Goal: Task Accomplishment & Management: Use online tool/utility

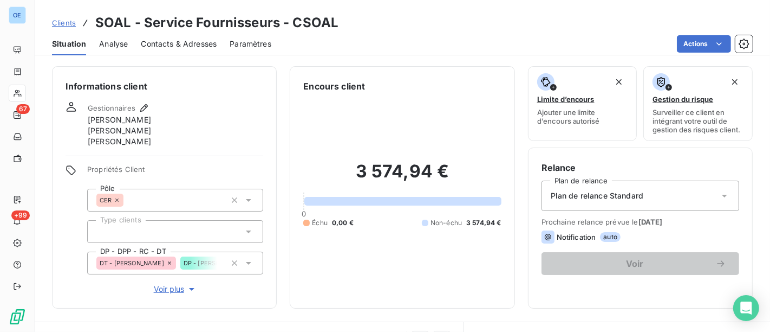
scroll to position [259, 0]
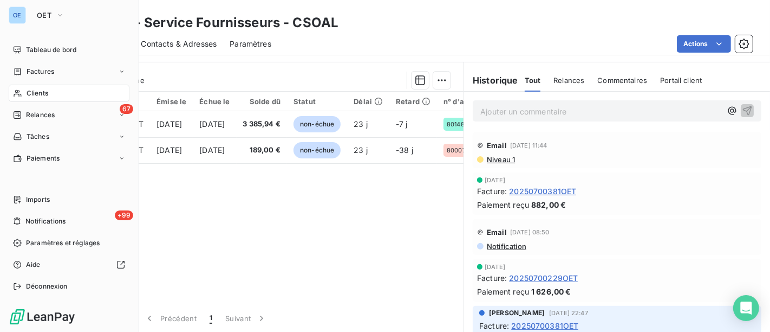
click at [57, 90] on div "Clients" at bounding box center [69, 93] width 121 height 17
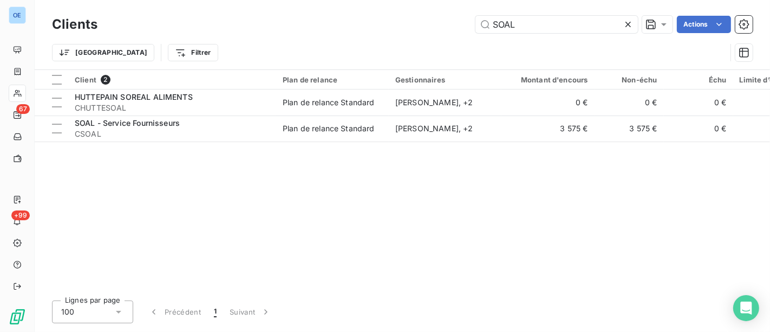
drag, startPoint x: 478, startPoint y: 27, endPoint x: 369, endPoint y: 36, distance: 109.3
click at [417, 38] on div "Clients SOAL Actions Trier Filtrer" at bounding box center [402, 41] width 701 height 56
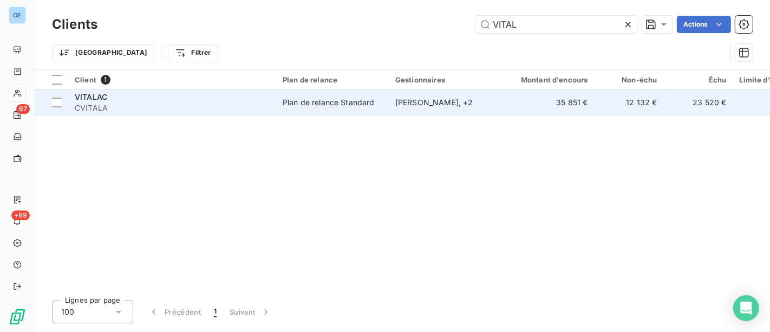
type input "VITAL"
click at [365, 103] on div "Plan de relance Standard" at bounding box center [329, 102] width 92 height 11
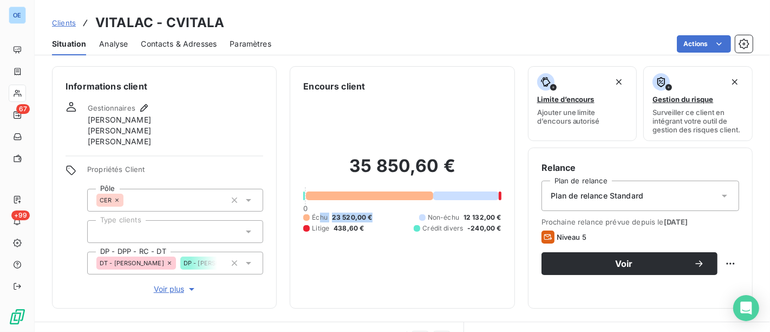
drag, startPoint x: 377, startPoint y: 216, endPoint x: 319, endPoint y: 206, distance: 59.3
click at [319, 206] on div "35 850,60 € 0 Échu 23 520,00 € Non-échu 12 132,00 € Litige 438,60 € Crédit dive…" at bounding box center [402, 194] width 198 height 202
click at [371, 236] on div "35 850,60 € 0 Échu 23 520,00 € Non-échu 12 132,00 € Litige 438,60 € Crédit dive…" at bounding box center [402, 194] width 198 height 202
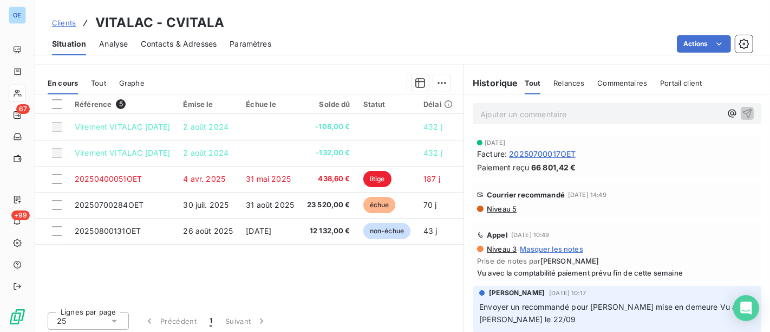
scroll to position [259, 0]
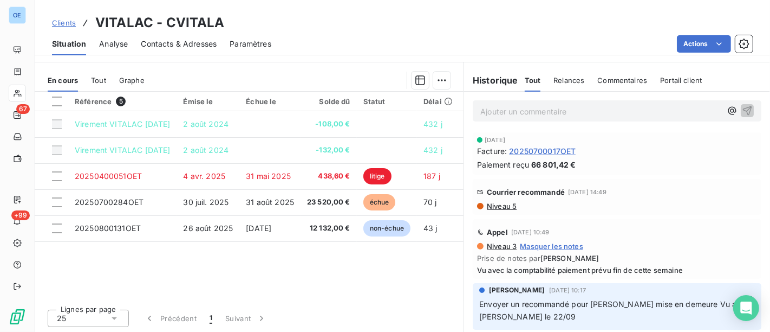
click at [509, 205] on span "Niveau 5" at bounding box center [501, 206] width 31 height 9
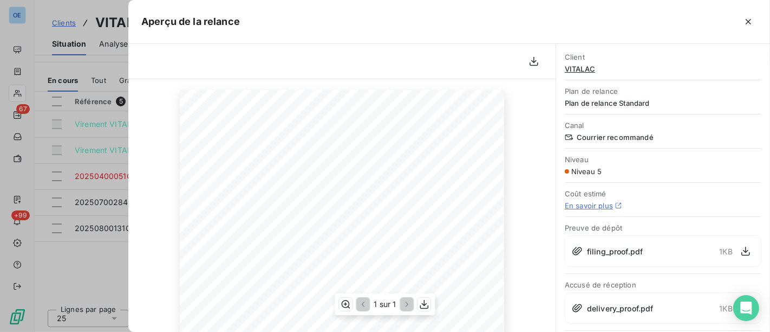
scroll to position [0, 0]
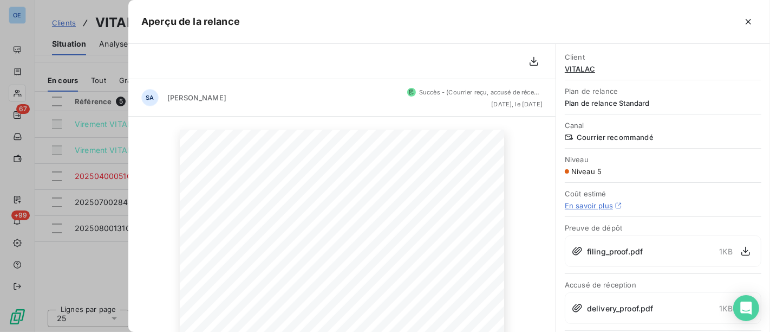
click at [69, 261] on div at bounding box center [385, 166] width 770 height 332
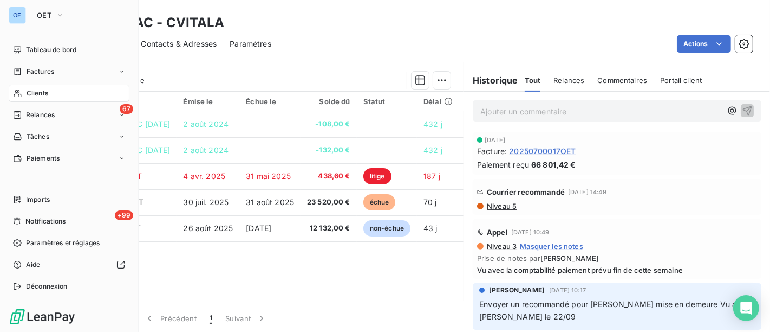
click at [33, 90] on span "Clients" at bounding box center [38, 93] width 22 height 10
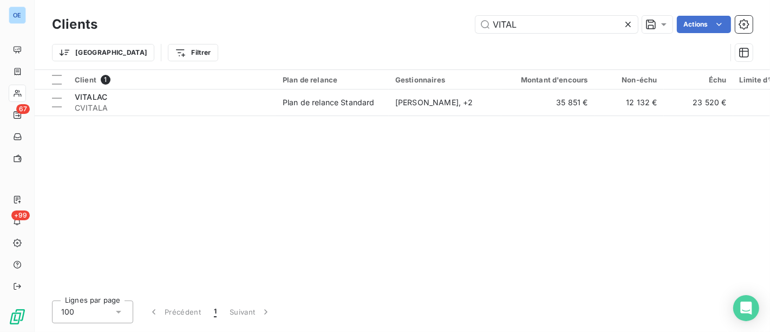
drag, startPoint x: 545, startPoint y: 30, endPoint x: 396, endPoint y: 39, distance: 149.8
click at [396, 39] on div "Clients VITAL Actions Trier Filtrer" at bounding box center [402, 41] width 701 height 56
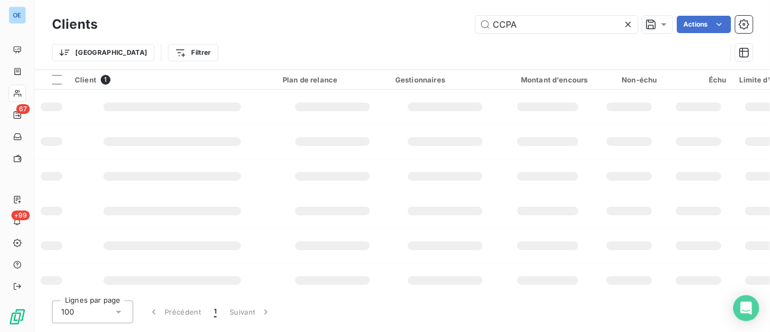
type input "CCPA"
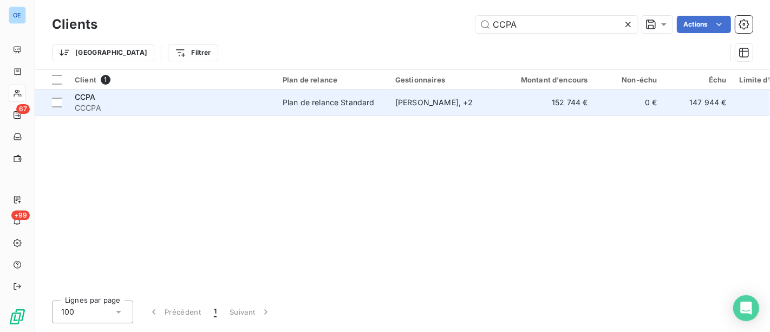
click at [391, 102] on td "[PERSON_NAME] , + 2" at bounding box center [445, 102] width 113 height 26
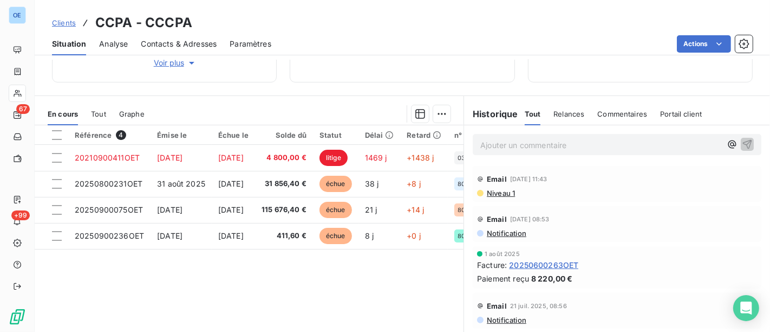
scroll to position [259, 0]
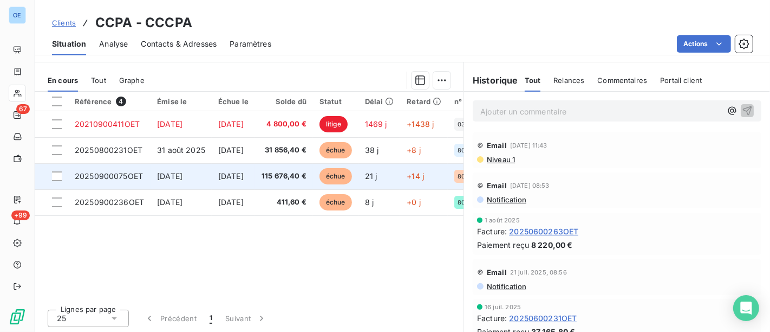
click at [287, 176] on span "115 676,40 €" at bounding box center [284, 176] width 45 height 11
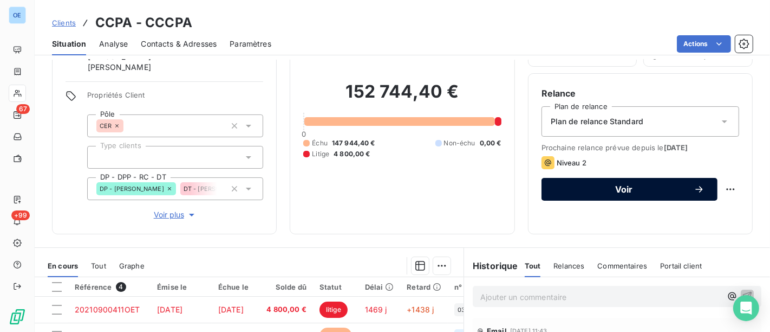
scroll to position [120, 0]
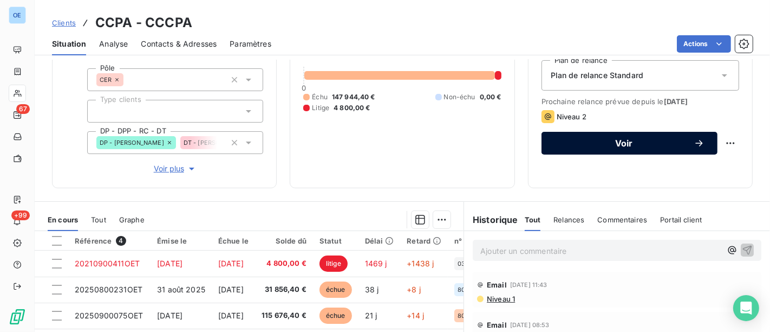
click at [631, 145] on span "Voir" at bounding box center [624, 143] width 139 height 9
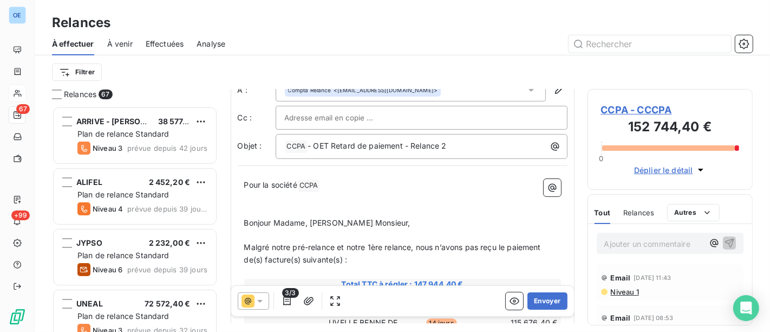
scroll to position [60, 0]
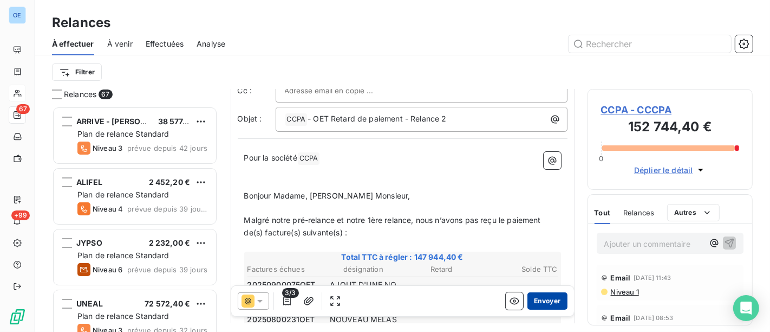
click at [537, 303] on button "Envoyer" at bounding box center [548, 300] width 40 height 17
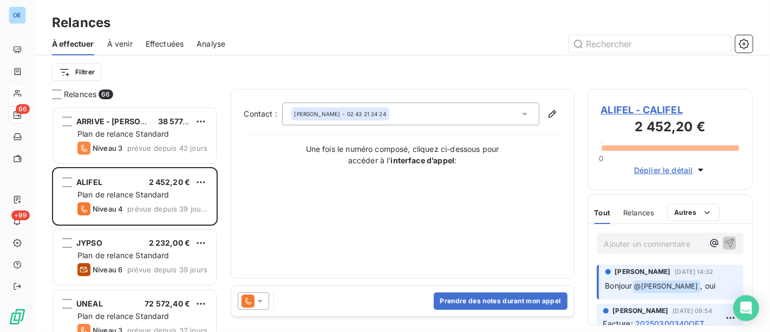
drag, startPoint x: 475, startPoint y: 159, endPoint x: 390, endPoint y: 166, distance: 85.3
click at [390, 166] on div "Contact : [PERSON_NAME] - 02 43 21 24 24 Une fois le numéro composé, cliquez ci…" at bounding box center [402, 183] width 317 height 163
click at [410, 168] on div "Contact : [PERSON_NAME] - 02 43 21 24 24 Une fois le numéro composé, cliquez ci…" at bounding box center [402, 183] width 317 height 163
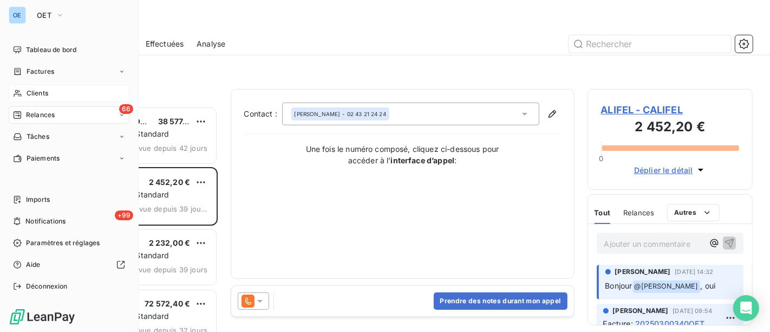
click at [56, 102] on nav "Tableau de bord Factures Clients 66 Relances Tâches Paiements" at bounding box center [69, 104] width 121 height 126
click at [38, 111] on span "Relances" at bounding box center [40, 115] width 29 height 10
click at [56, 75] on div "Factures" at bounding box center [69, 71] width 121 height 17
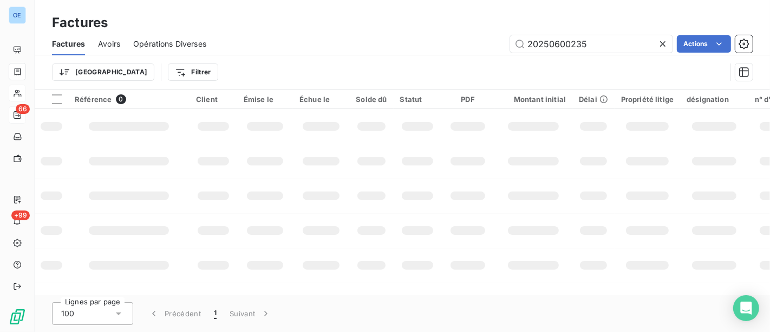
drag, startPoint x: 628, startPoint y: 50, endPoint x: 388, endPoint y: 18, distance: 242.6
click at [393, 17] on div "Factures Factures Avoirs Opérations Diverses 20250600235 Actions Trier Filtrer" at bounding box center [403, 44] width 736 height 89
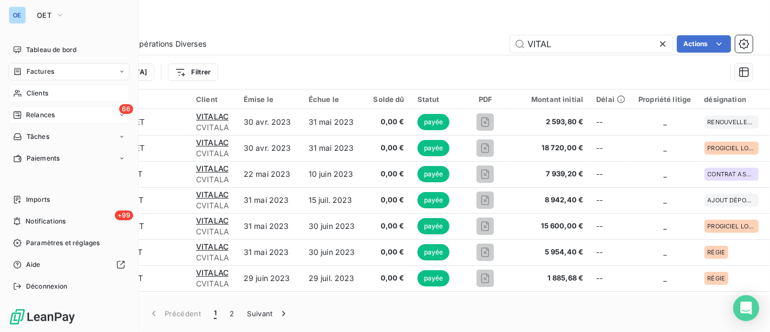
type input "VITAL"
click at [46, 88] on span "Clients" at bounding box center [38, 93] width 22 height 10
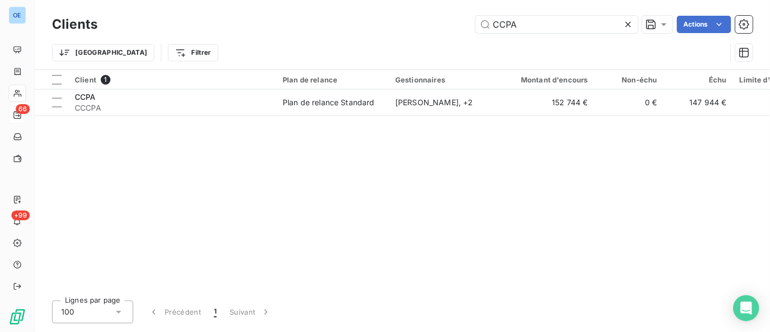
drag, startPoint x: 520, startPoint y: 30, endPoint x: 412, endPoint y: 11, distance: 110.0
click at [488, 27] on input "CCPA" at bounding box center [557, 24] width 163 height 17
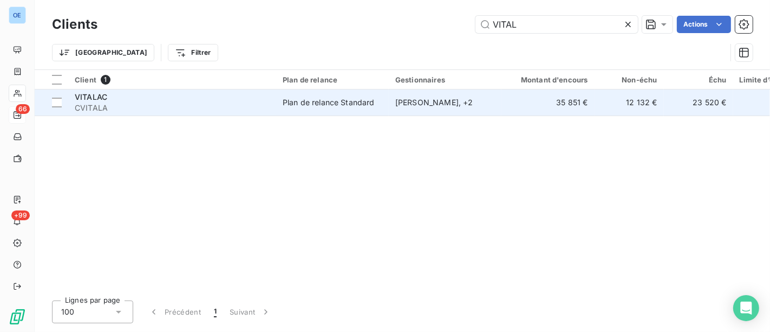
type input "VITAL"
click at [409, 103] on div "[PERSON_NAME] , + 2" at bounding box center [445, 102] width 100 height 11
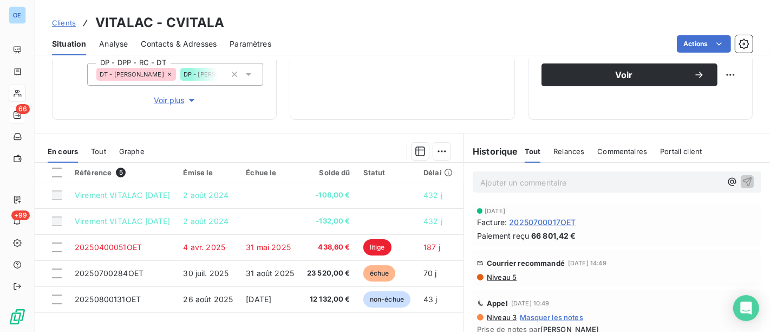
scroll to position [193, 0]
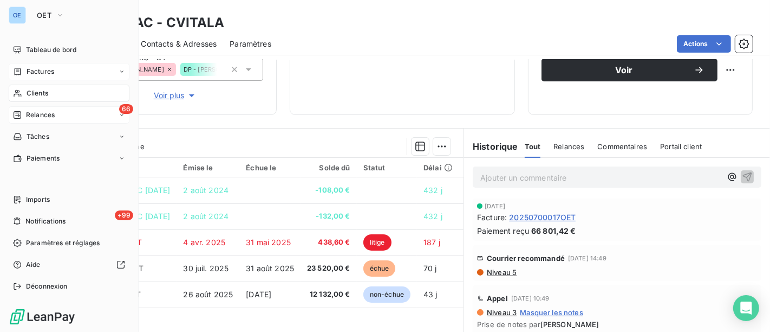
click at [54, 76] on div "Factures" at bounding box center [69, 71] width 121 height 17
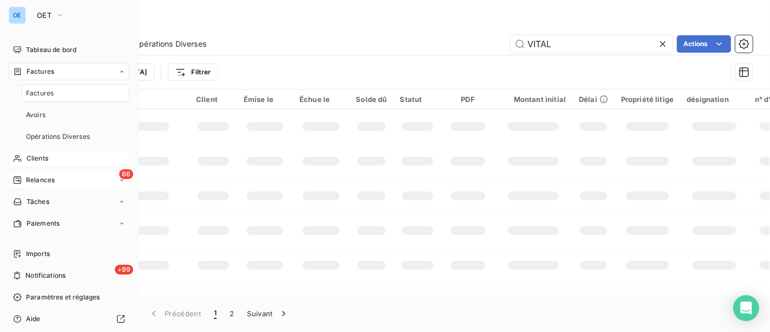
click at [48, 93] on span "Factures" at bounding box center [40, 93] width 28 height 10
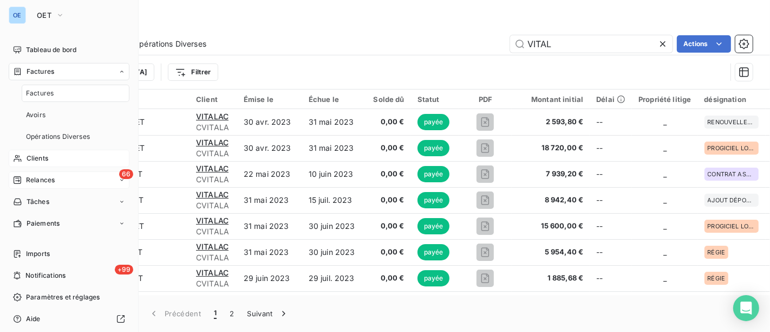
click at [53, 155] on div "Clients" at bounding box center [69, 158] width 121 height 17
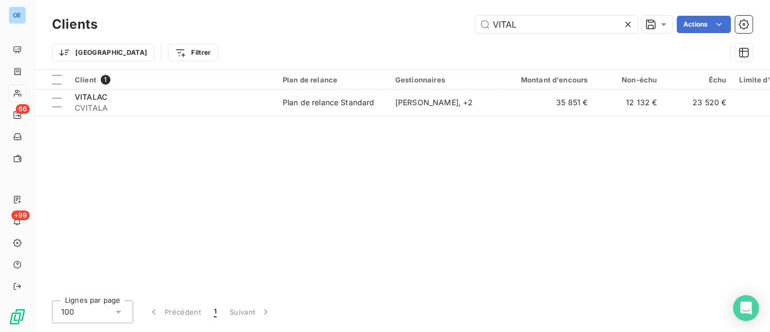
drag, startPoint x: 526, startPoint y: 29, endPoint x: 428, endPoint y: 18, distance: 98.7
click at [389, 16] on div "VITAL Actions" at bounding box center [432, 24] width 642 height 17
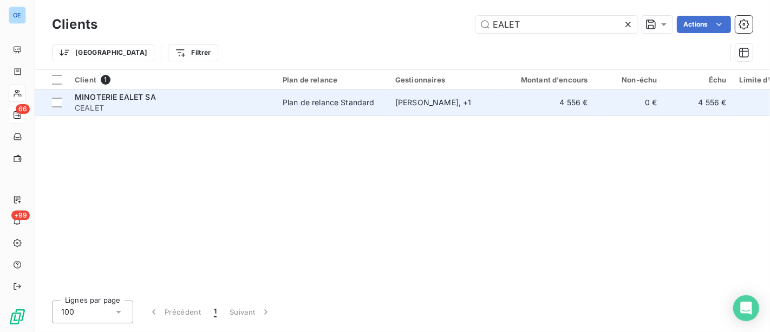
type input "EALET"
click at [506, 104] on td "4 556 €" at bounding box center [548, 102] width 93 height 26
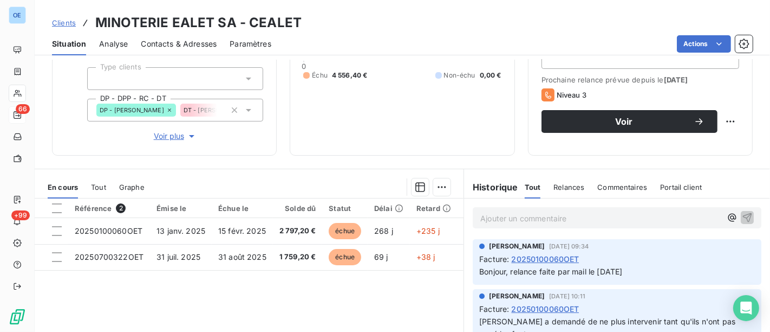
scroll to position [180, 0]
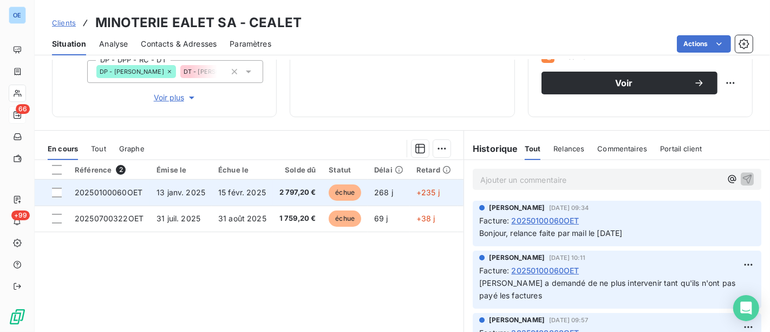
click at [441, 194] on td "+235 j" at bounding box center [434, 192] width 48 height 26
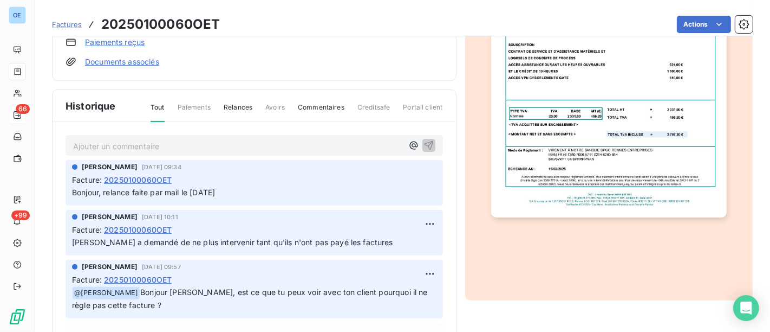
scroll to position [267, 0]
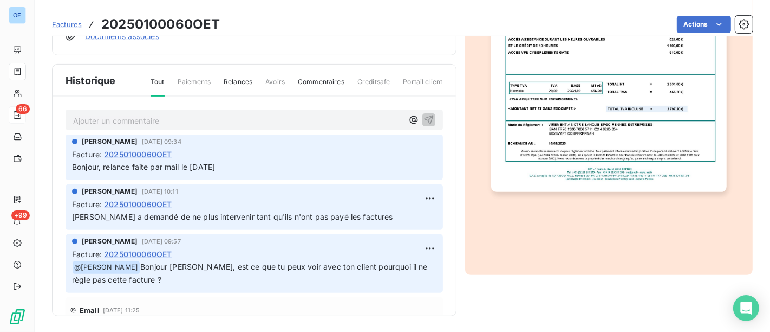
click at [158, 120] on p "Ajouter un commentaire ﻿" at bounding box center [238, 121] width 330 height 14
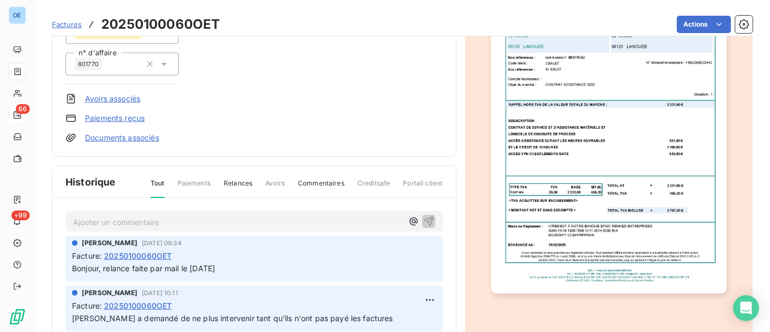
scroll to position [86, 0]
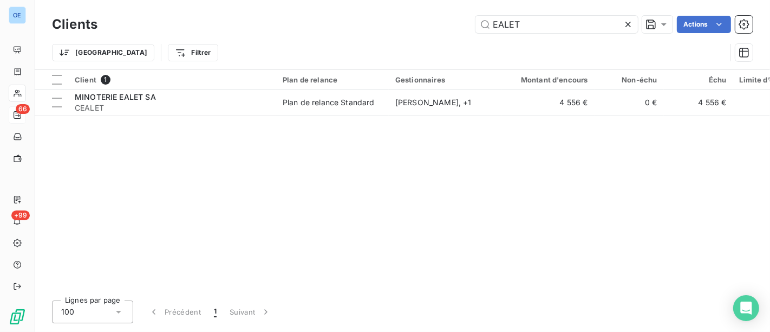
drag, startPoint x: 549, startPoint y: 26, endPoint x: 365, endPoint y: 24, distance: 184.2
click at [390, 24] on div "EALET Actions" at bounding box center [432, 24] width 642 height 17
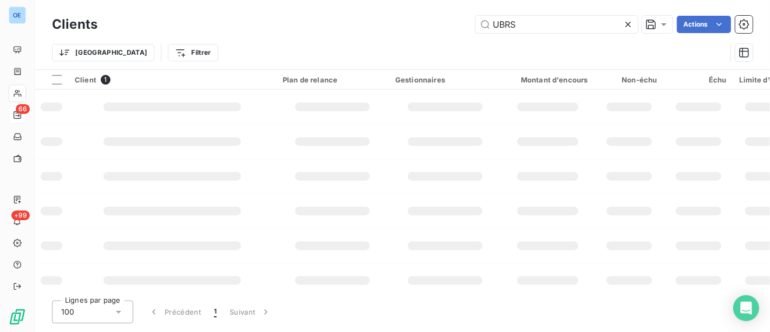
type input "UBRS"
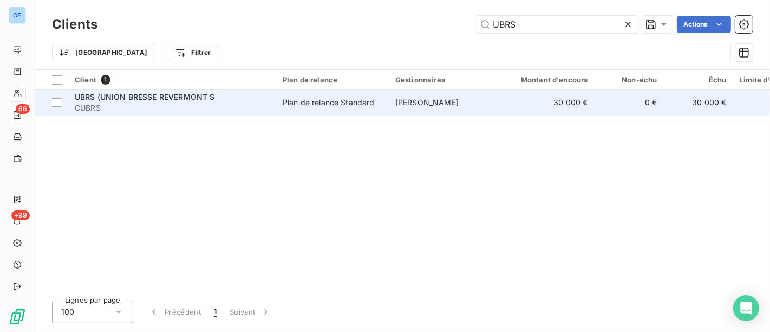
click at [260, 108] on span "CUBRS" at bounding box center [172, 107] width 195 height 11
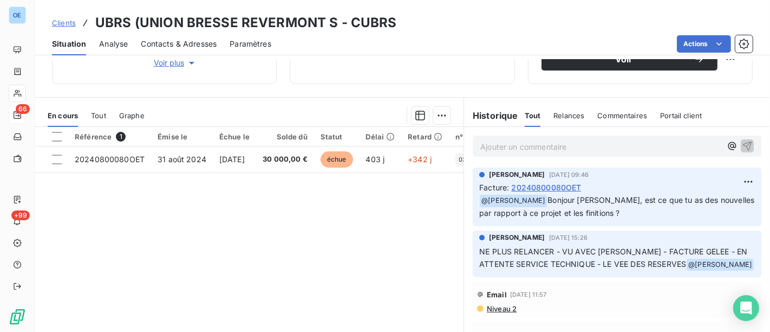
scroll to position [179, 0]
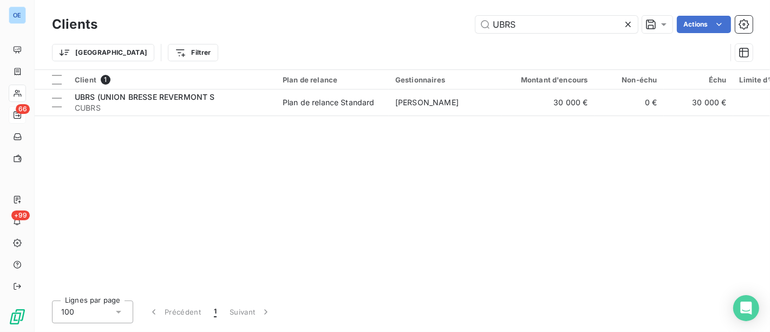
drag, startPoint x: 537, startPoint y: 25, endPoint x: 408, endPoint y: 2, distance: 130.5
click at [445, 9] on div "Clients UBRS Actions Trier Filtrer" at bounding box center [403, 34] width 736 height 69
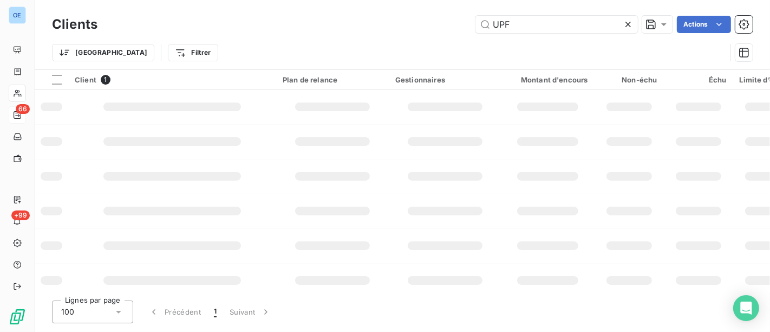
type input "UPF"
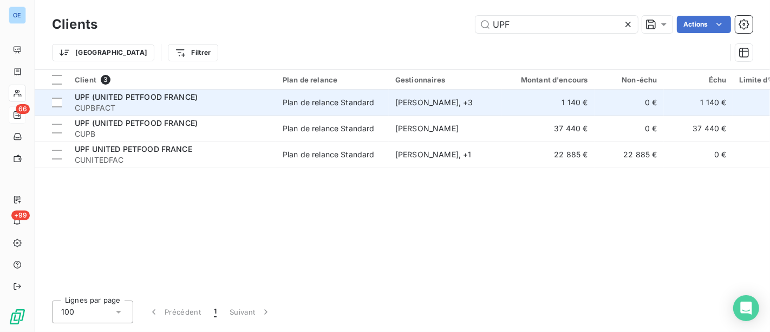
click at [397, 105] on div "[PERSON_NAME] , + 3" at bounding box center [445, 102] width 100 height 11
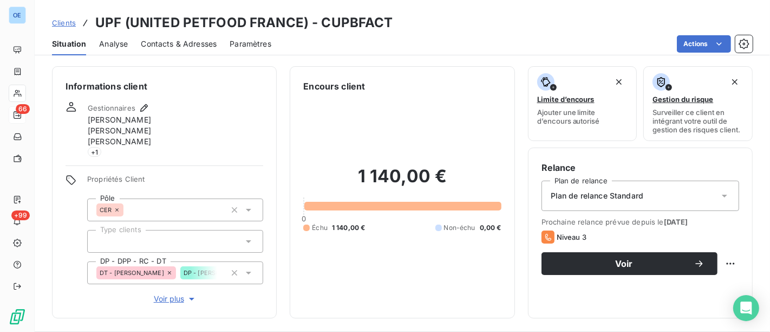
scroll to position [180, 0]
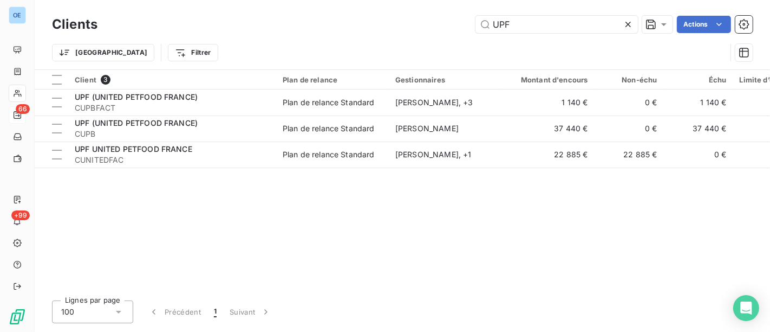
drag, startPoint x: 520, startPoint y: 29, endPoint x: 434, endPoint y: 28, distance: 85.6
click at [439, 28] on div "UPF Actions" at bounding box center [432, 24] width 642 height 17
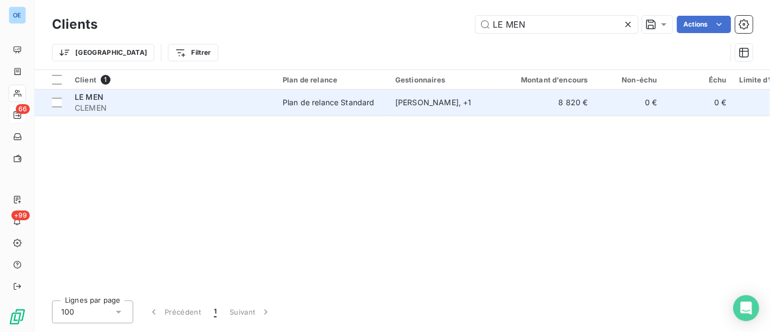
type input "LE MEN"
click at [386, 96] on td "Plan de relance Standard" at bounding box center [332, 102] width 113 height 26
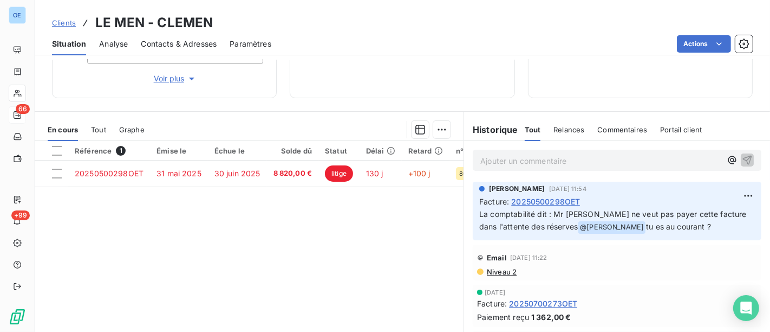
scroll to position [249, 0]
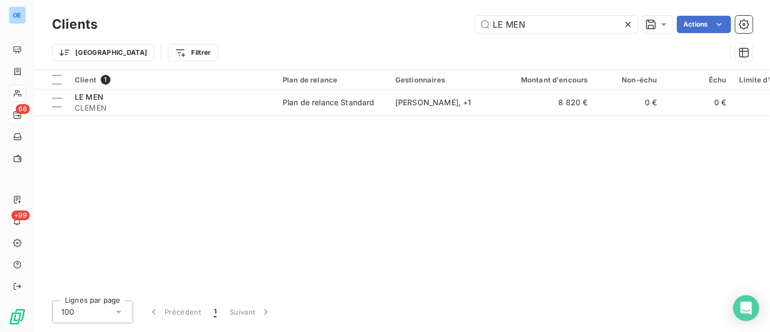
drag, startPoint x: 549, startPoint y: 27, endPoint x: 271, endPoint y: 18, distance: 277.5
click at [410, 16] on div "LE MEN Actions" at bounding box center [432, 24] width 642 height 17
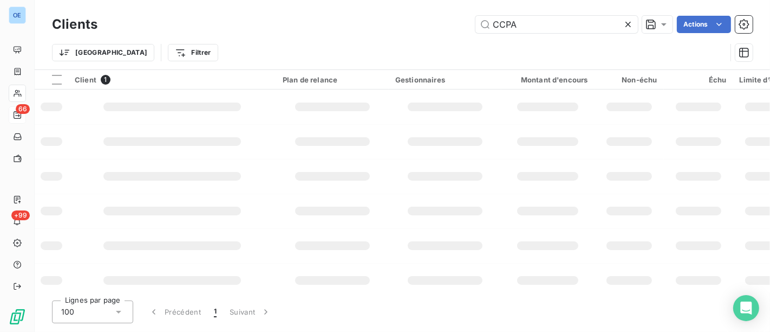
type input "CCPA"
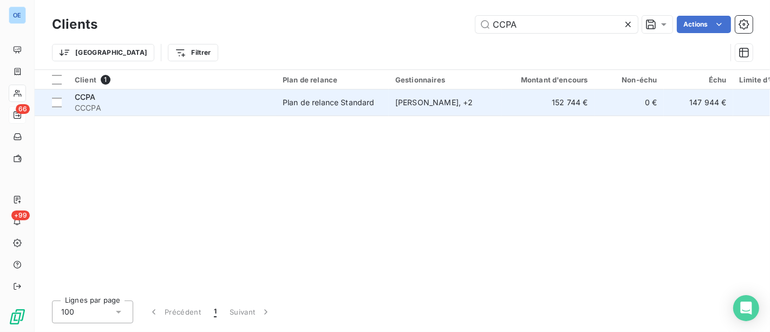
click at [403, 106] on div "[PERSON_NAME] , + 2" at bounding box center [445, 102] width 100 height 11
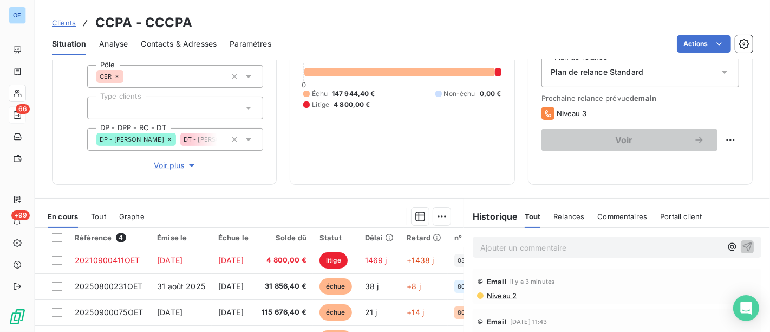
scroll to position [259, 0]
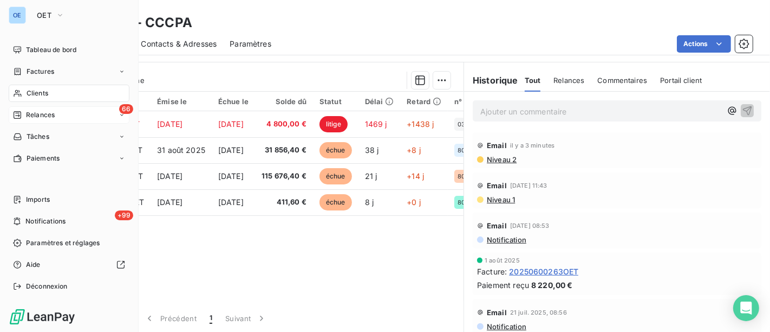
click at [29, 47] on span "Tableau de bord" at bounding box center [51, 50] width 50 height 10
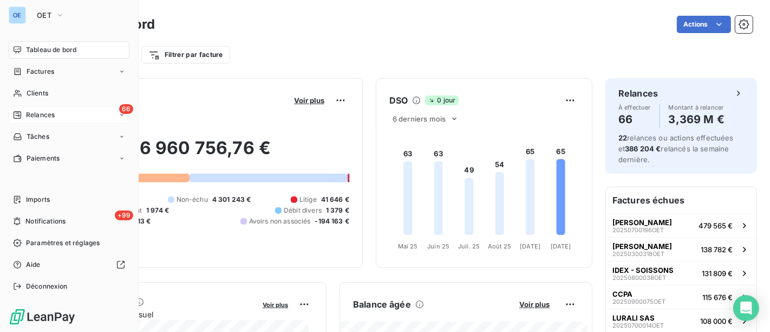
click at [40, 112] on span "Relances" at bounding box center [40, 115] width 29 height 10
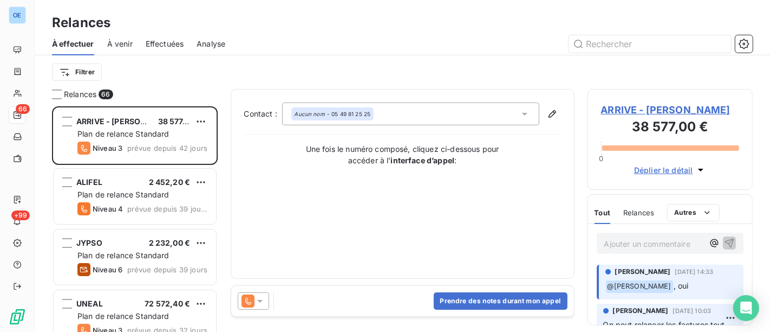
scroll to position [217, 156]
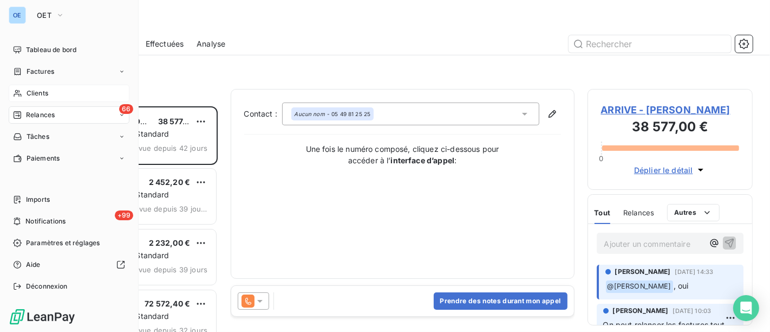
click at [25, 92] on div "Clients" at bounding box center [69, 93] width 121 height 17
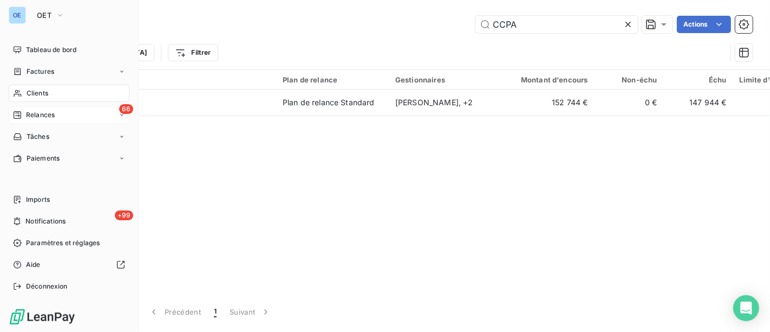
click at [47, 88] on span "Clients" at bounding box center [38, 93] width 22 height 10
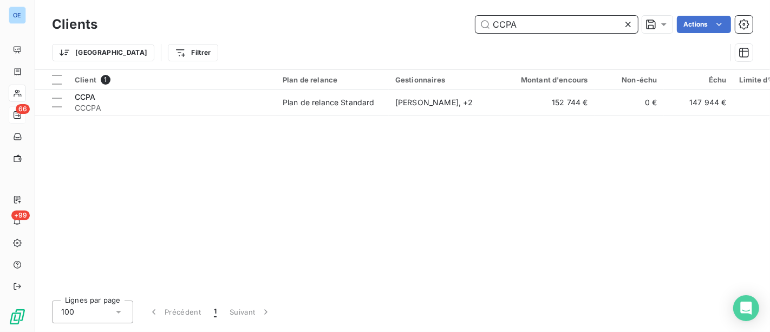
drag, startPoint x: 519, startPoint y: 28, endPoint x: 387, endPoint y: 9, distance: 134.1
click at [397, 11] on div "Clients CCPA Actions Trier Filtrer" at bounding box center [403, 34] width 736 height 69
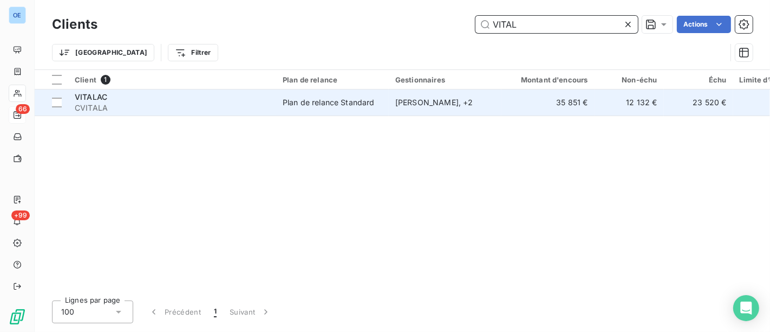
type input "VITAL"
click at [374, 99] on div "Plan de relance Standard" at bounding box center [329, 102] width 92 height 11
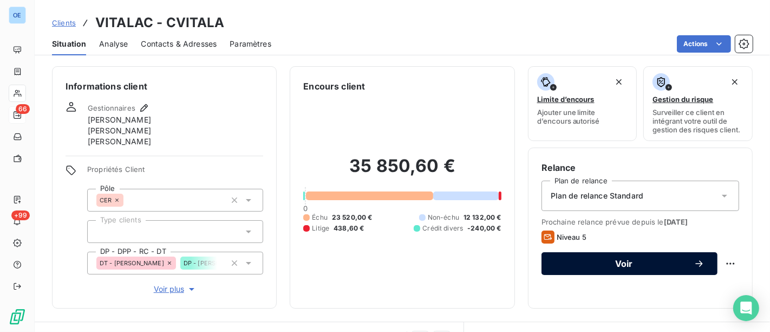
scroll to position [259, 0]
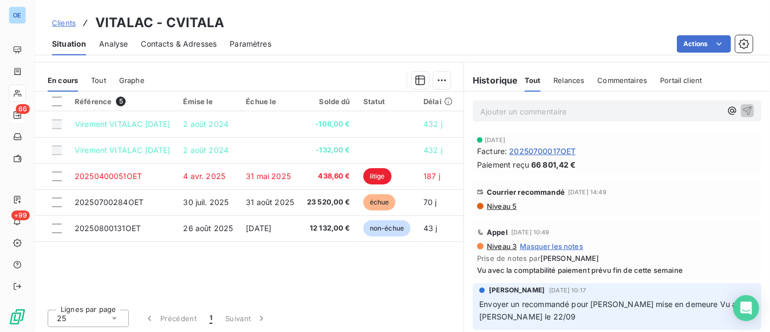
click at [508, 206] on span "Niveau 5" at bounding box center [501, 206] width 31 height 9
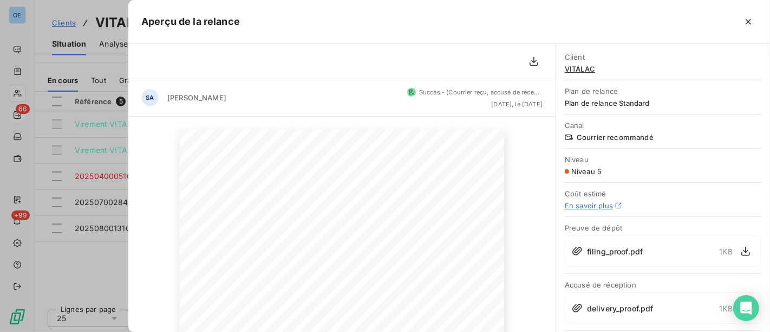
scroll to position [120, 0]
click at [107, 262] on div at bounding box center [385, 166] width 770 height 332
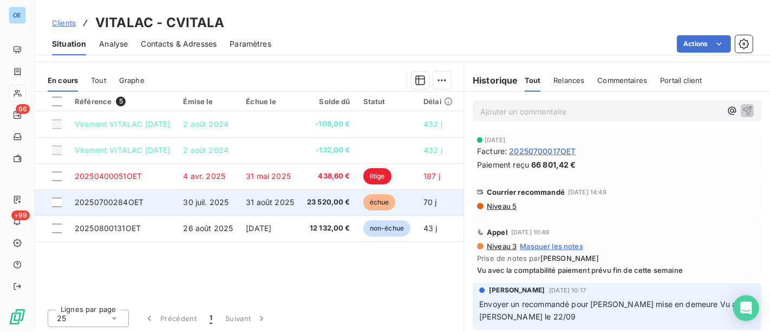
click at [357, 197] on td "23 520,00 €" at bounding box center [329, 202] width 56 height 26
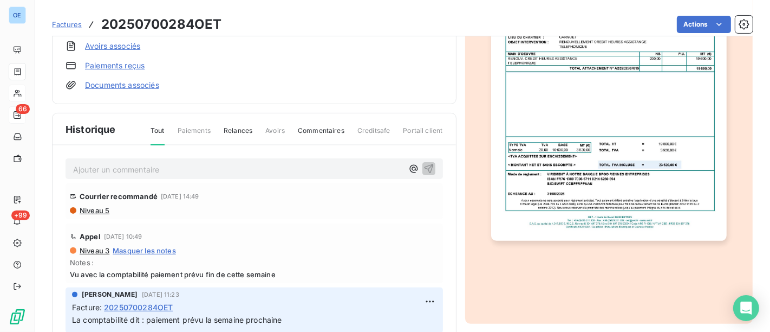
scroll to position [267, 0]
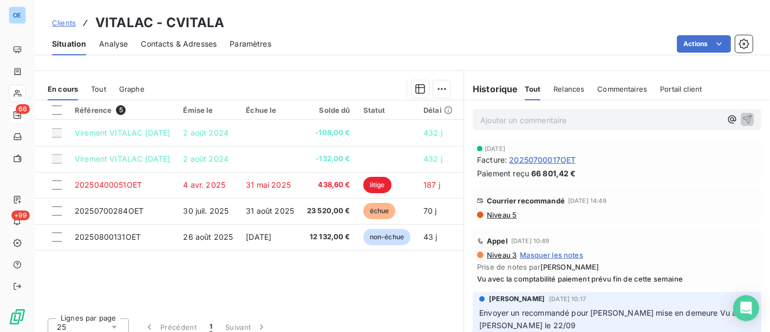
scroll to position [252, 0]
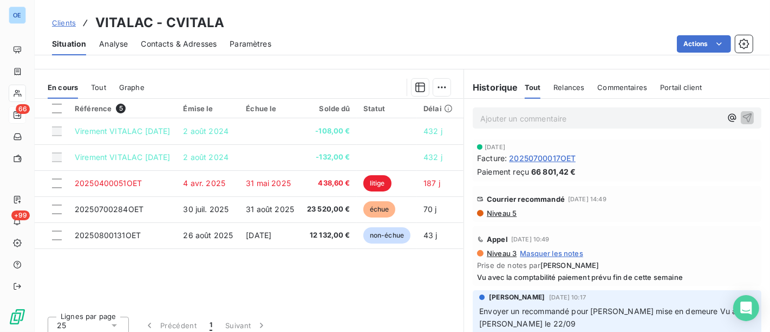
click at [503, 212] on span "Niveau 5" at bounding box center [501, 213] width 31 height 9
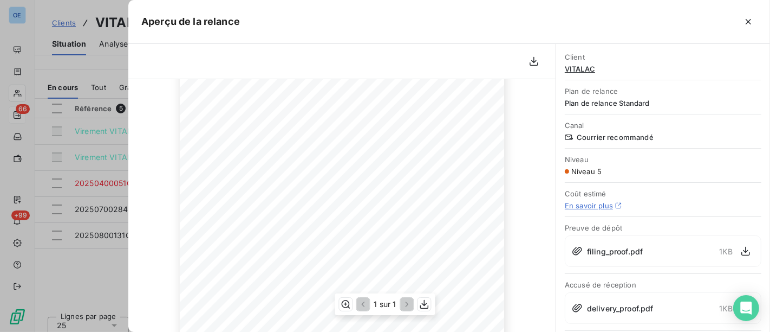
scroll to position [241, 0]
click at [86, 265] on div at bounding box center [385, 166] width 770 height 332
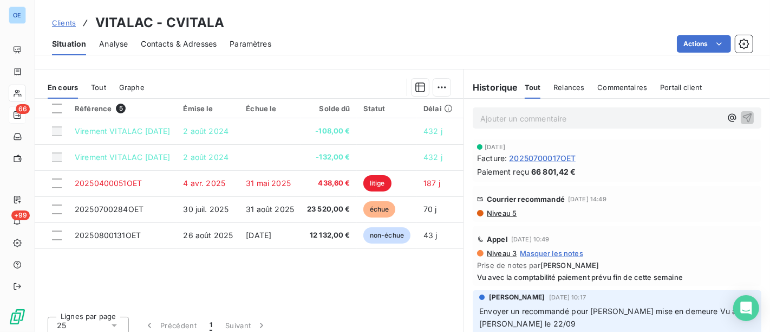
click at [508, 212] on span "Niveau 5" at bounding box center [501, 213] width 31 height 9
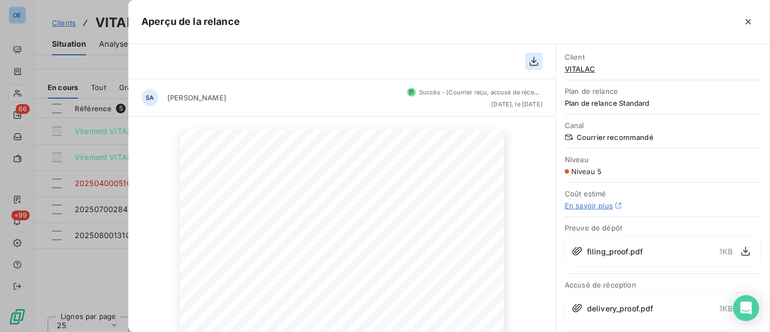
click at [532, 62] on icon "button" at bounding box center [534, 61] width 11 height 11
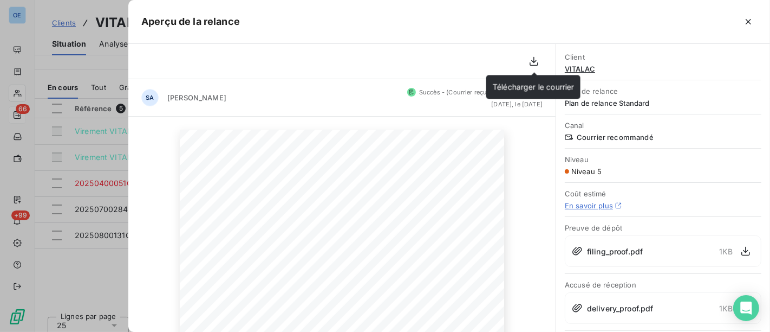
click at [108, 61] on div at bounding box center [385, 166] width 770 height 332
